Goal: Navigation & Orientation: Go to known website

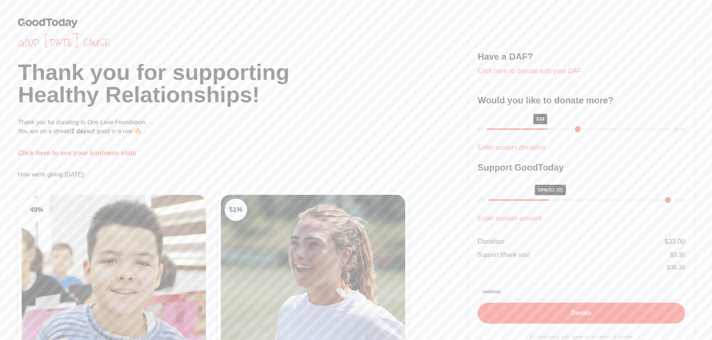
click at [636, 21] on link at bounding box center [356, 23] width 676 height 10
